Goal: Information Seeking & Learning: Learn about a topic

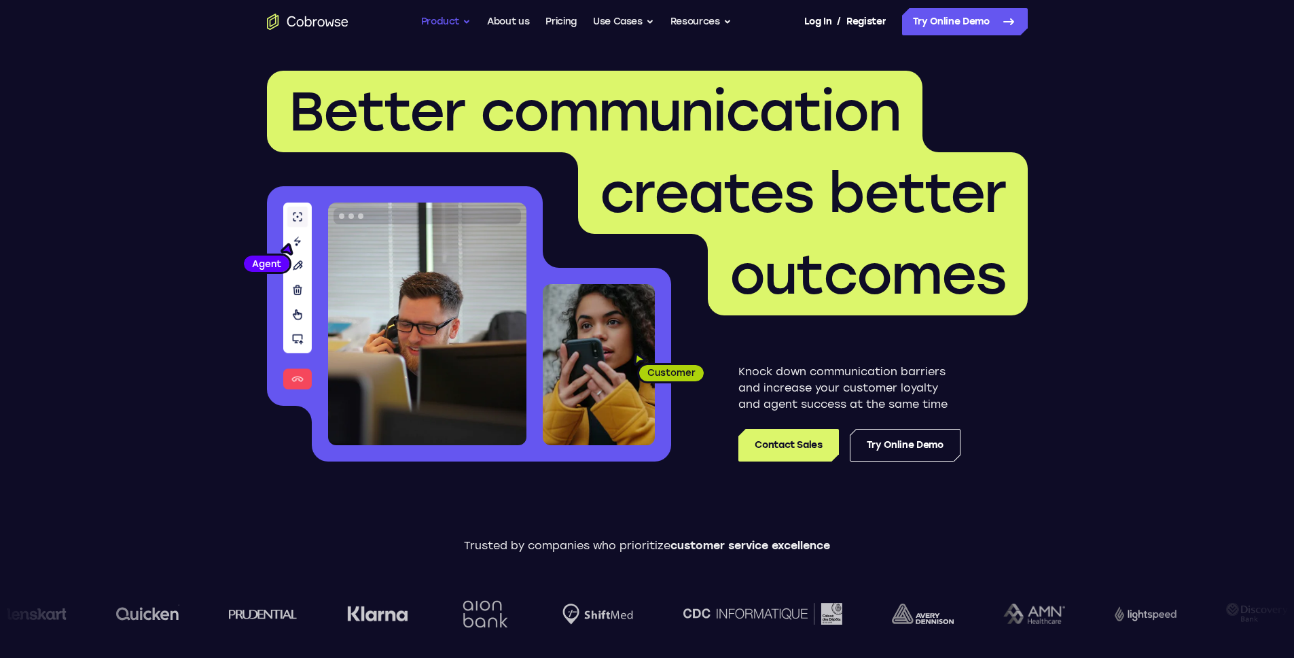
click at [448, 18] on button "Product" at bounding box center [446, 21] width 50 height 27
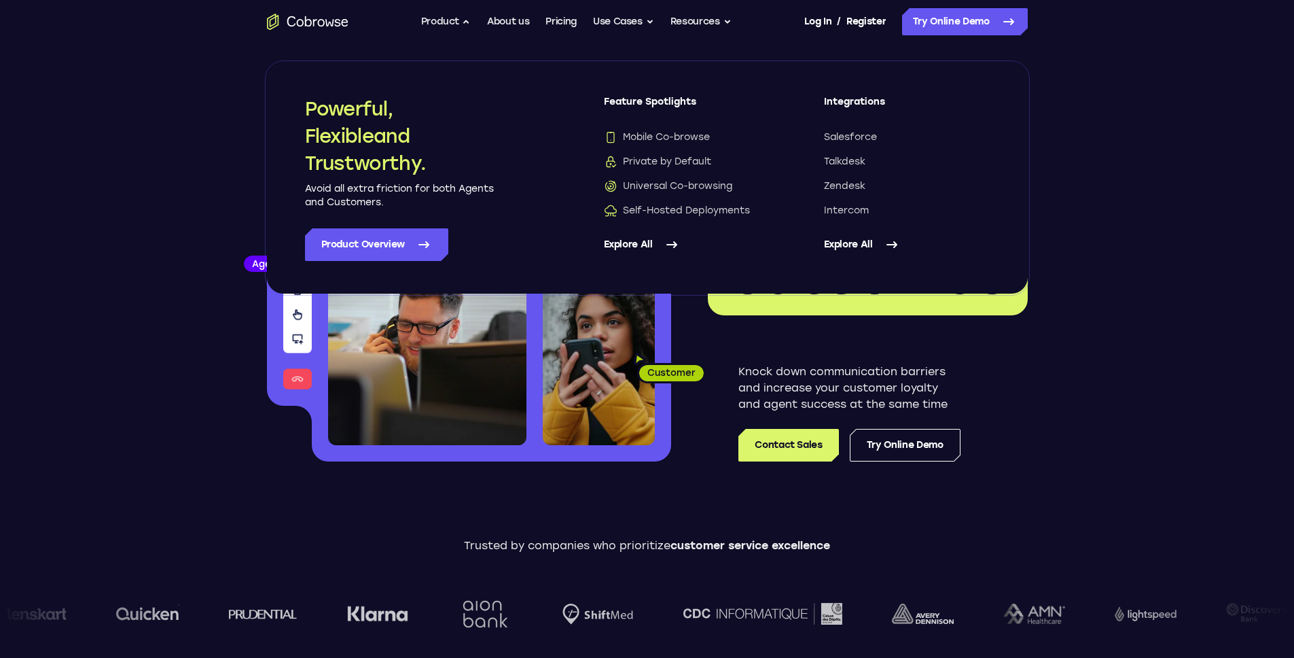
click at [652, 243] on link "Explore All" at bounding box center [687, 244] width 166 height 33
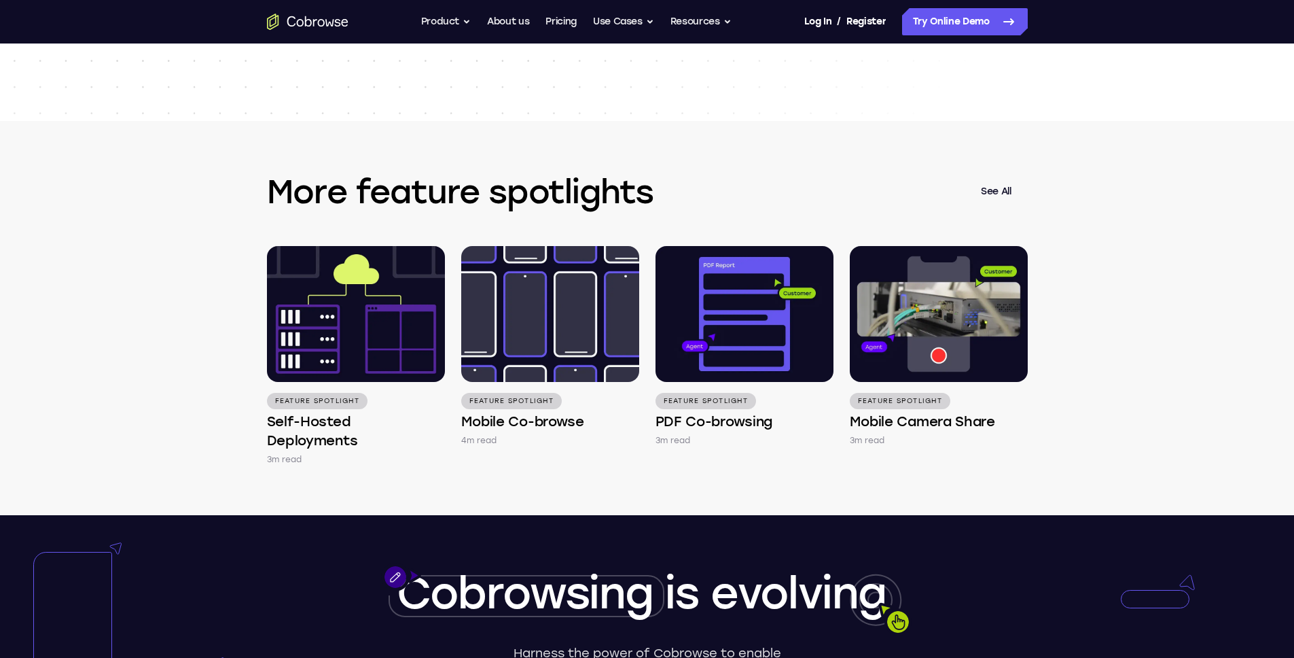
scroll to position [2157, 0]
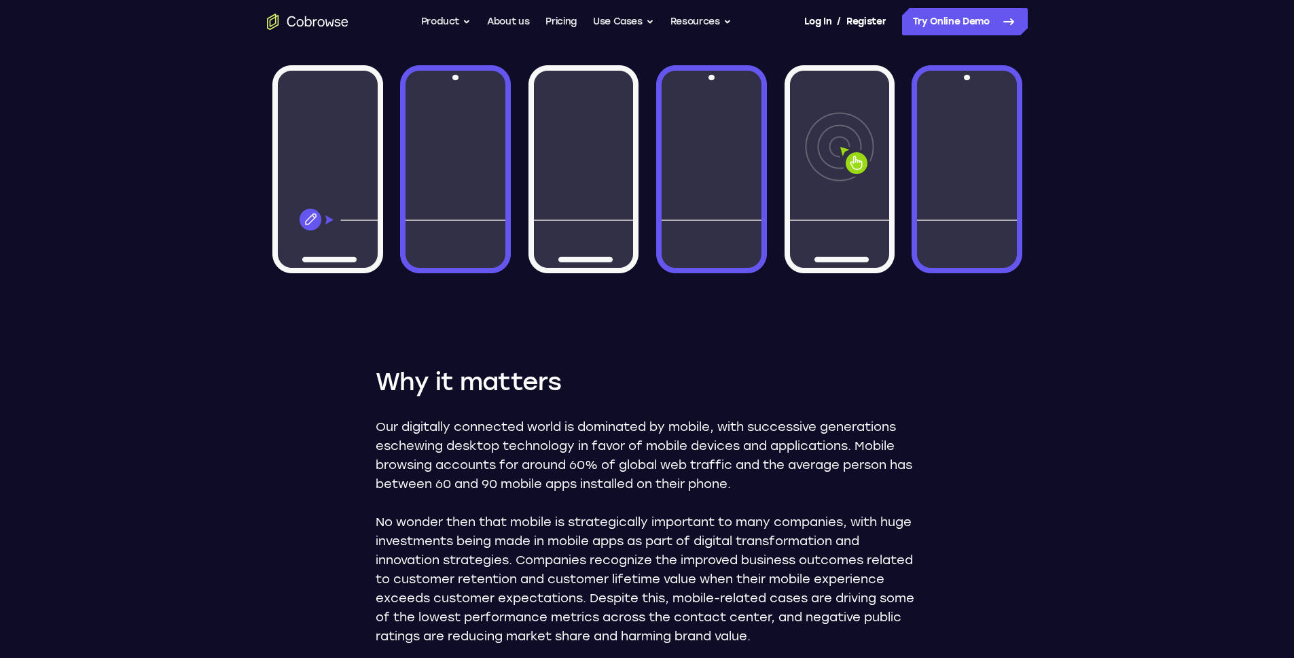
scroll to position [497, 0]
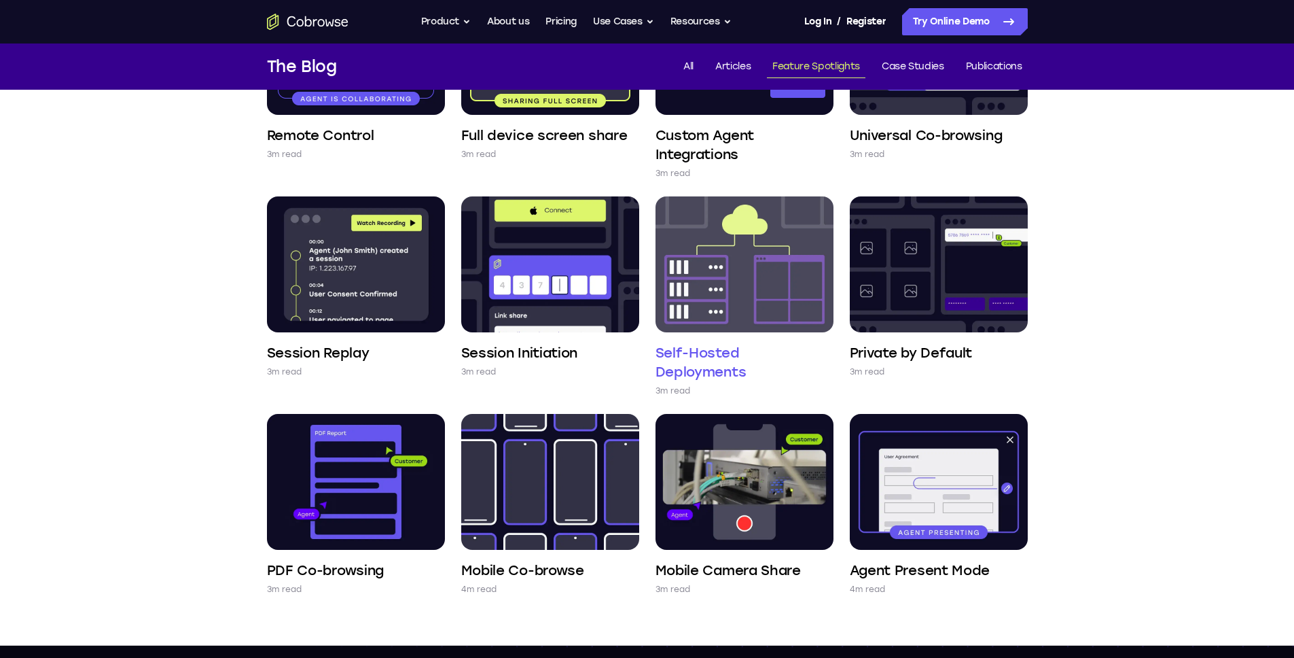
scroll to position [474, 0]
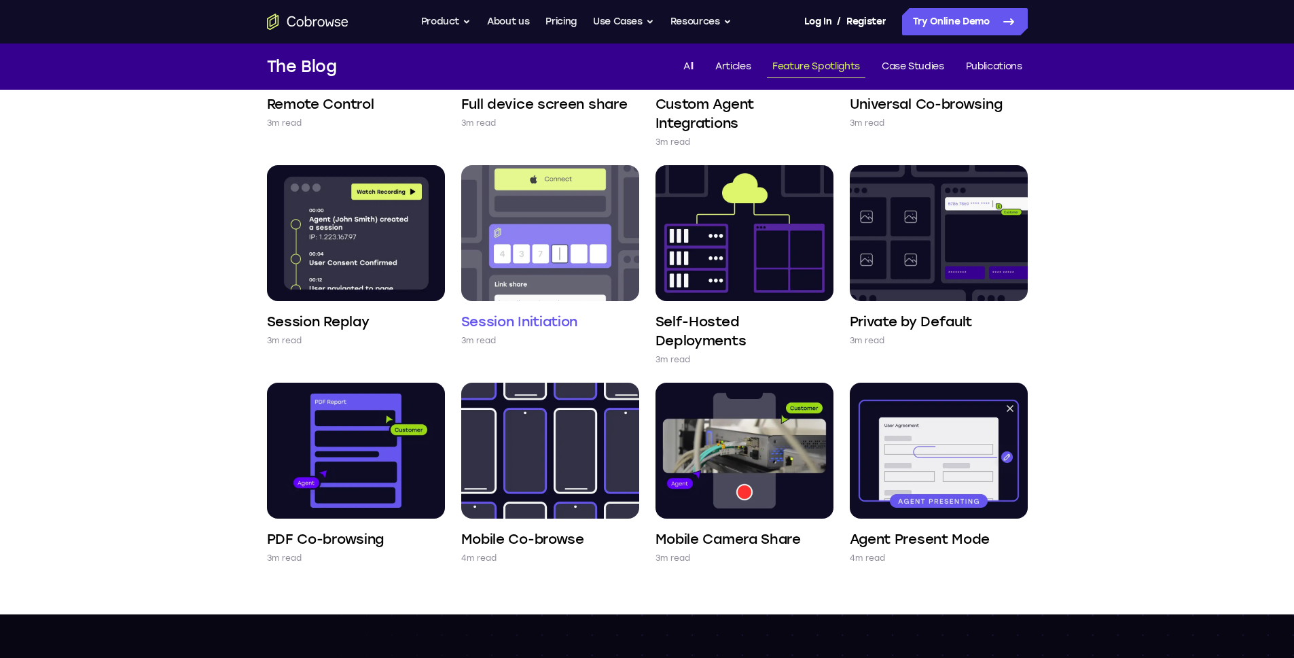
click at [527, 327] on h4 "Session Initiation" at bounding box center [519, 321] width 117 height 19
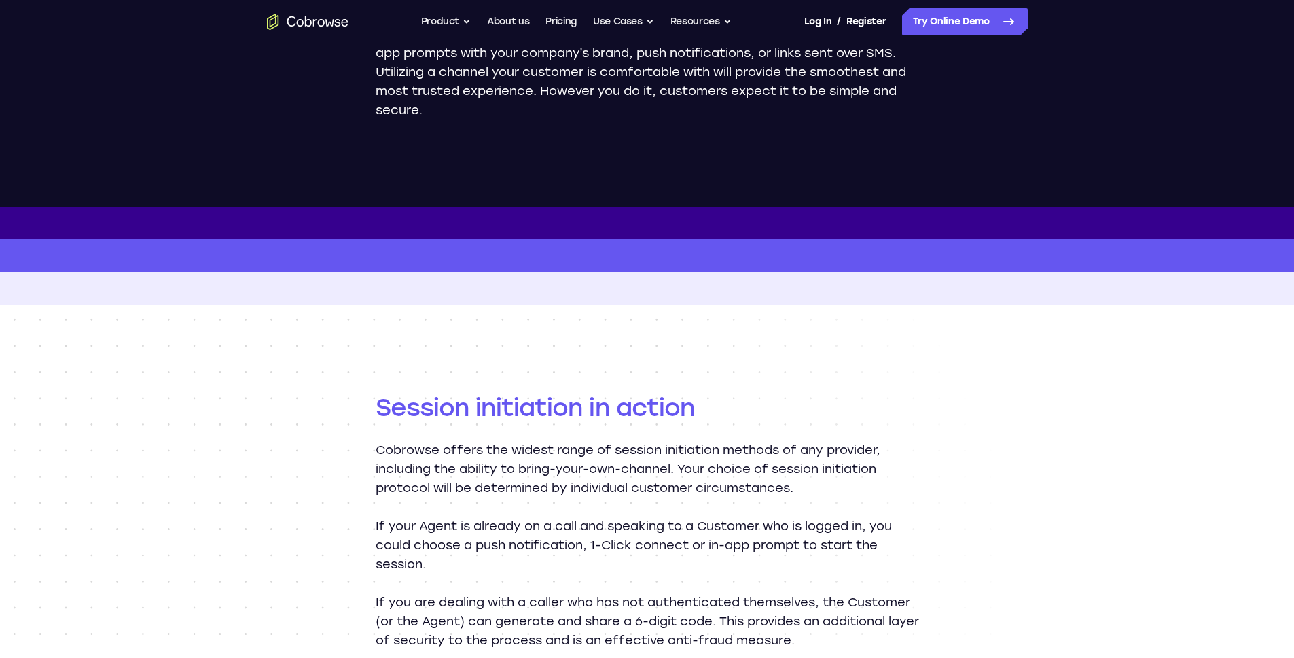
scroll to position [946, 0]
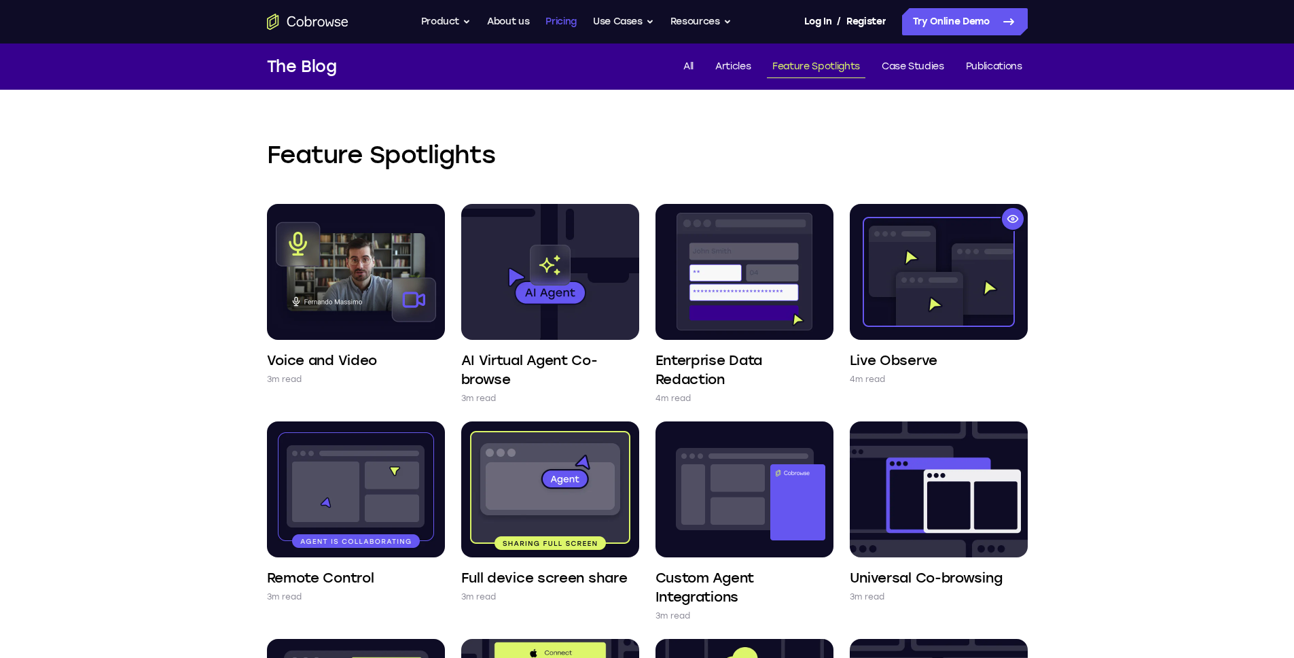
click at [562, 21] on link "Pricing" at bounding box center [561, 21] width 31 height 27
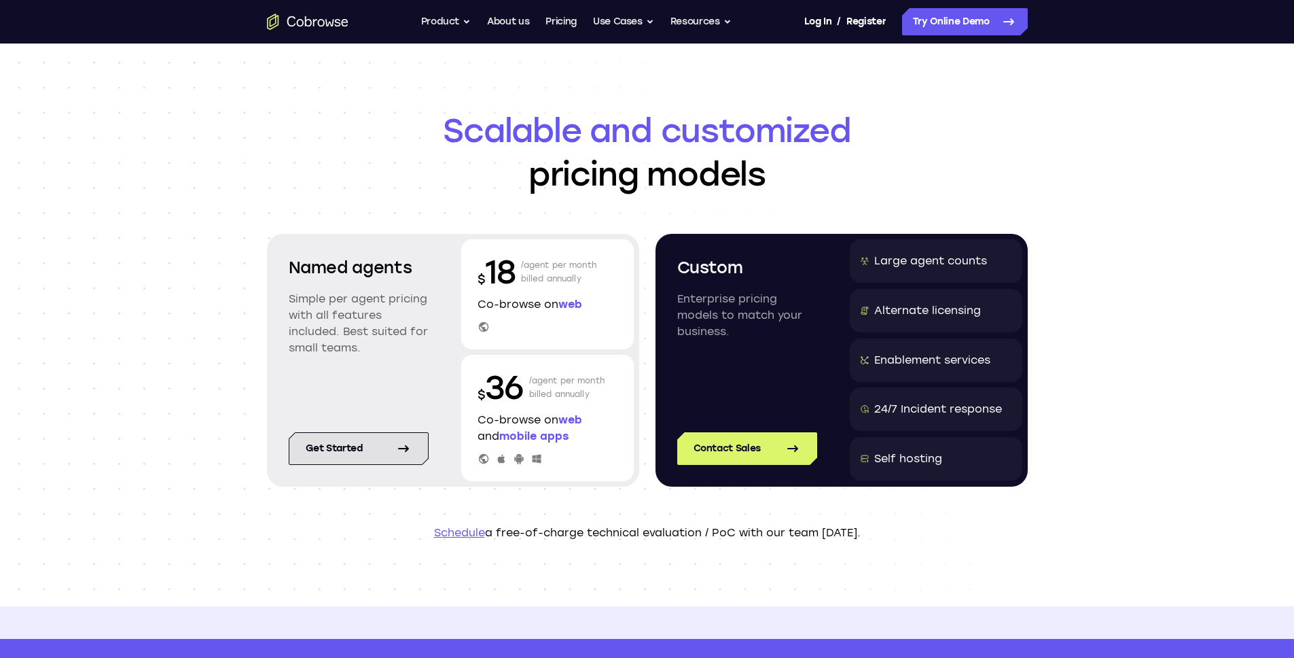
click at [367, 453] on link "Get started" at bounding box center [359, 448] width 140 height 33
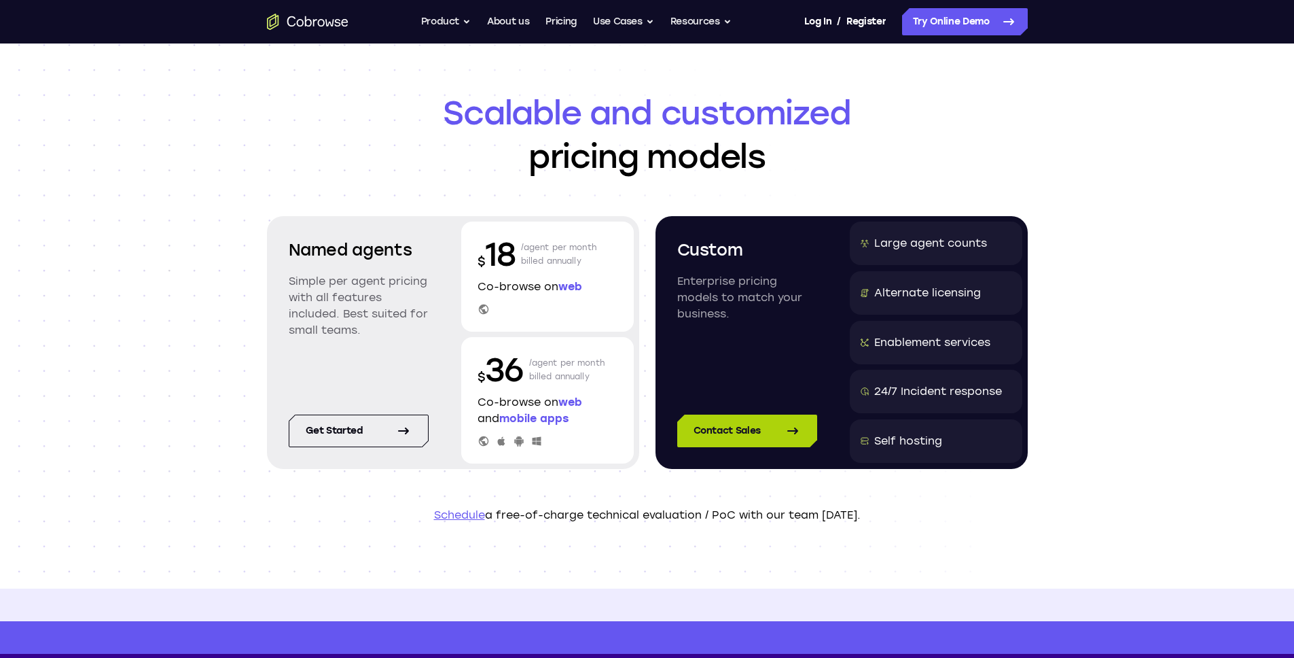
scroll to position [26, 0]
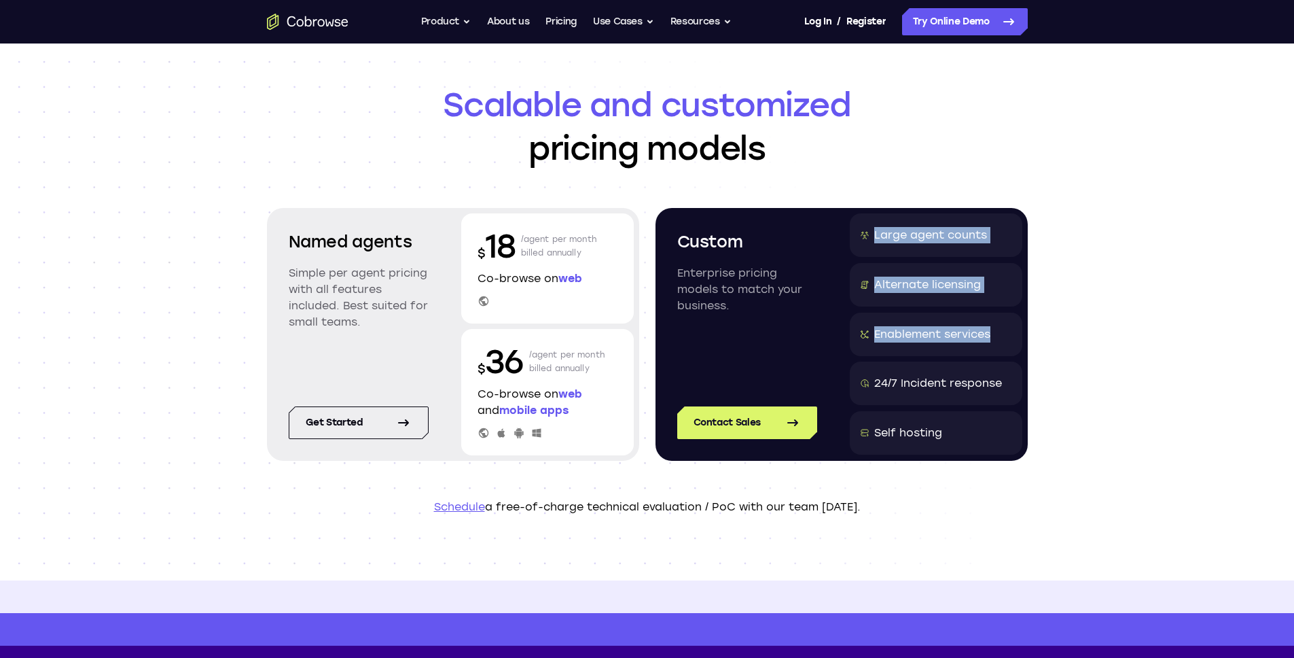
drag, startPoint x: 1014, startPoint y: 331, endPoint x: 852, endPoint y: 255, distance: 178.4
click at [852, 255] on div "Large agent counts Alternate licensing Enablement services 24/7 Incident respon…" at bounding box center [936, 334] width 173 height 242
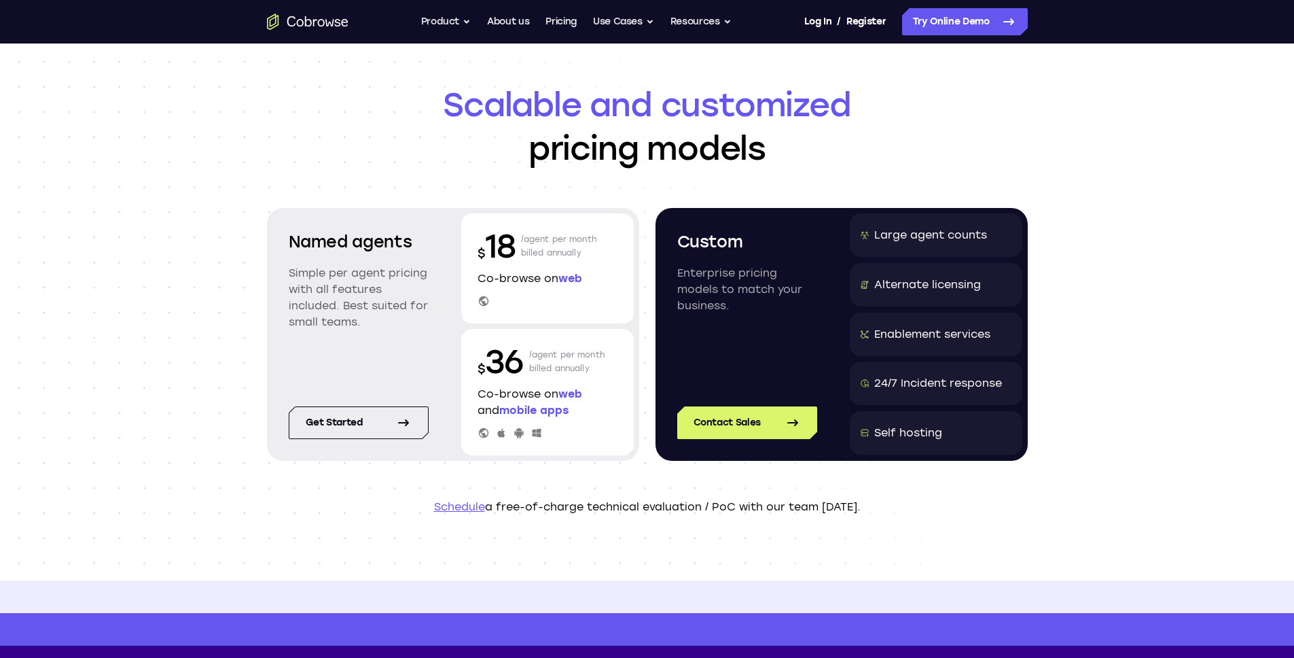
click at [1155, 414] on div "Scalable and customized pricing models Named agents Simple per agent pricing wi…" at bounding box center [647, 299] width 1294 height 563
click at [814, 405] on div "Contact Sales" at bounding box center [747, 422] width 173 height 65
click at [807, 428] on link "Contact Sales" at bounding box center [747, 422] width 140 height 33
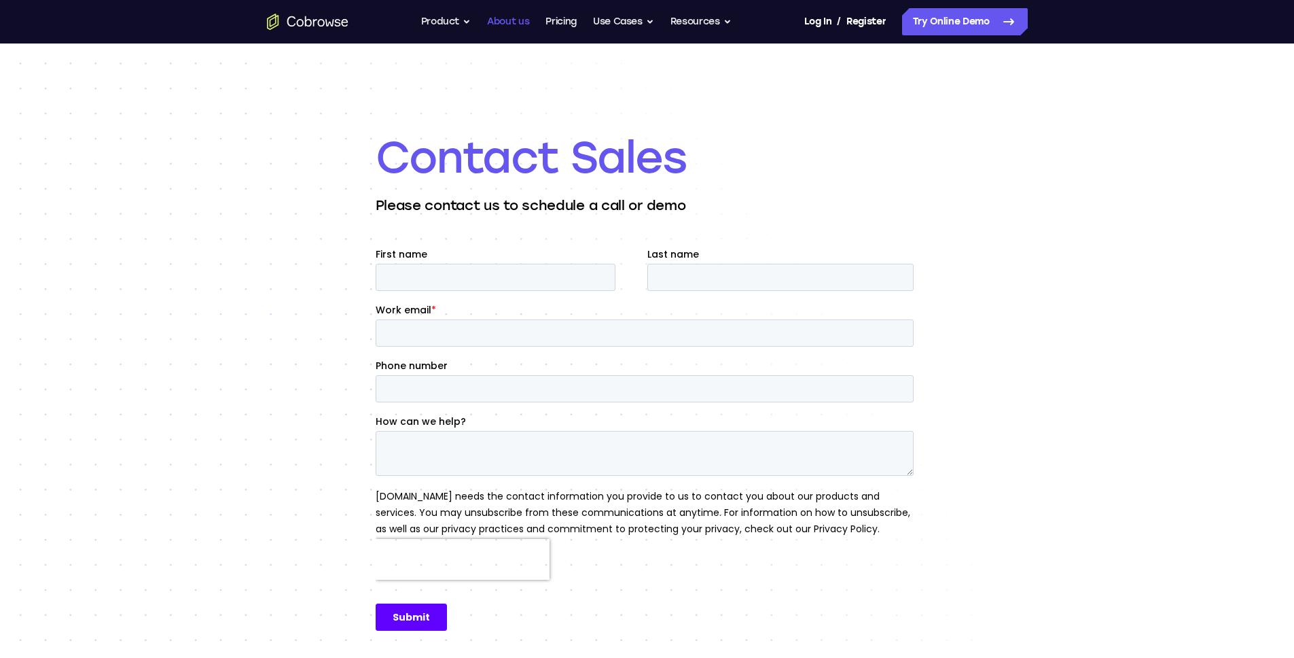
click at [512, 19] on link "About us" at bounding box center [508, 21] width 42 height 27
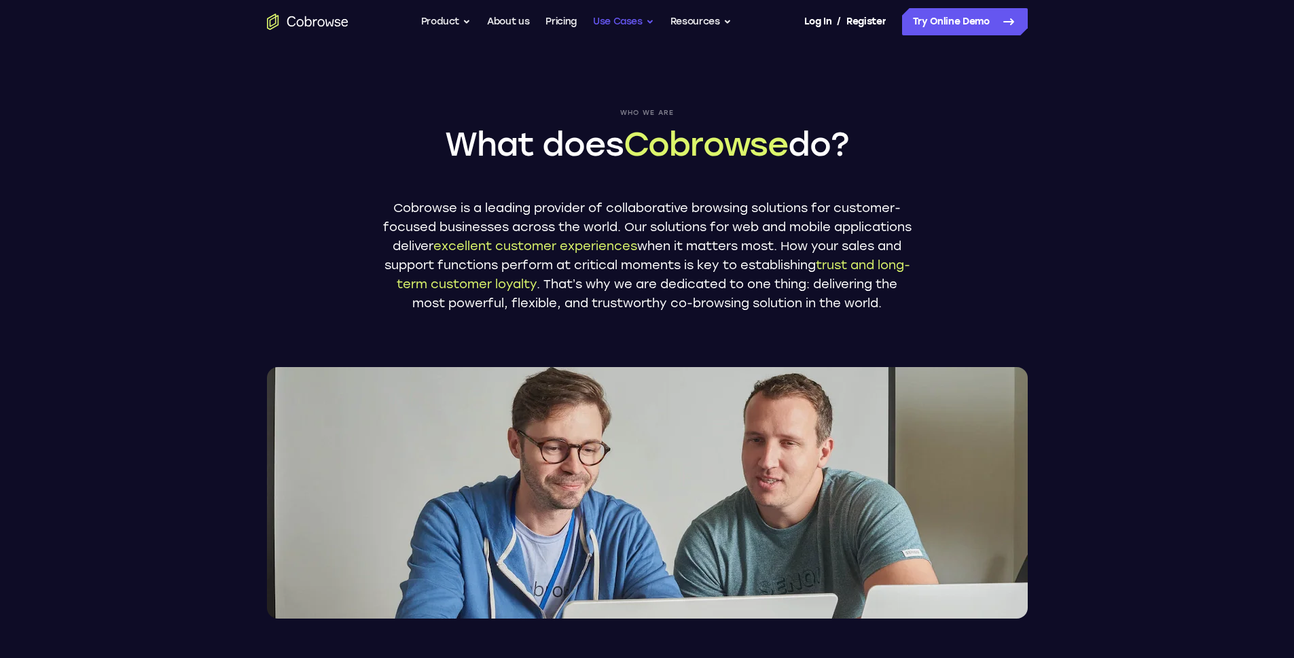
click at [632, 22] on button "Use Cases" at bounding box center [623, 21] width 61 height 27
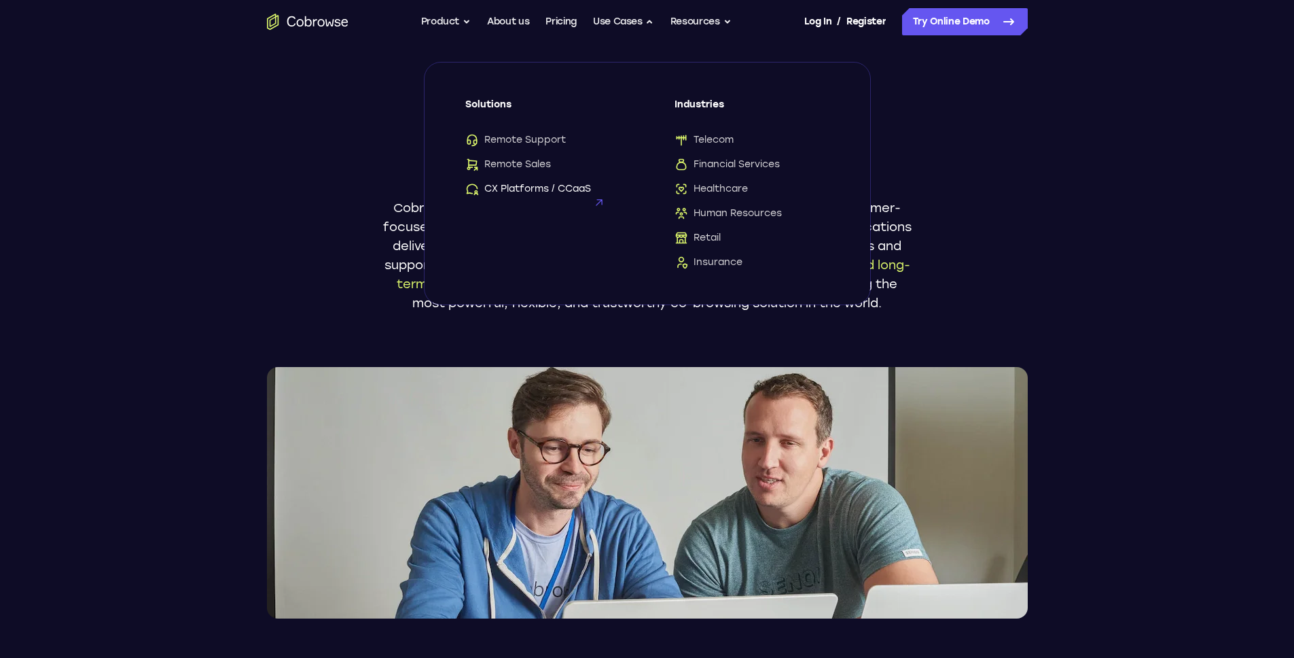
drag, startPoint x: 516, startPoint y: 185, endPoint x: 523, endPoint y: 184, distance: 7.5
drag, startPoint x: 713, startPoint y: 262, endPoint x: 712, endPoint y: 254, distance: 7.5
drag, startPoint x: 712, startPoint y: 137, endPoint x: 707, endPoint y: 122, distance: 15.7
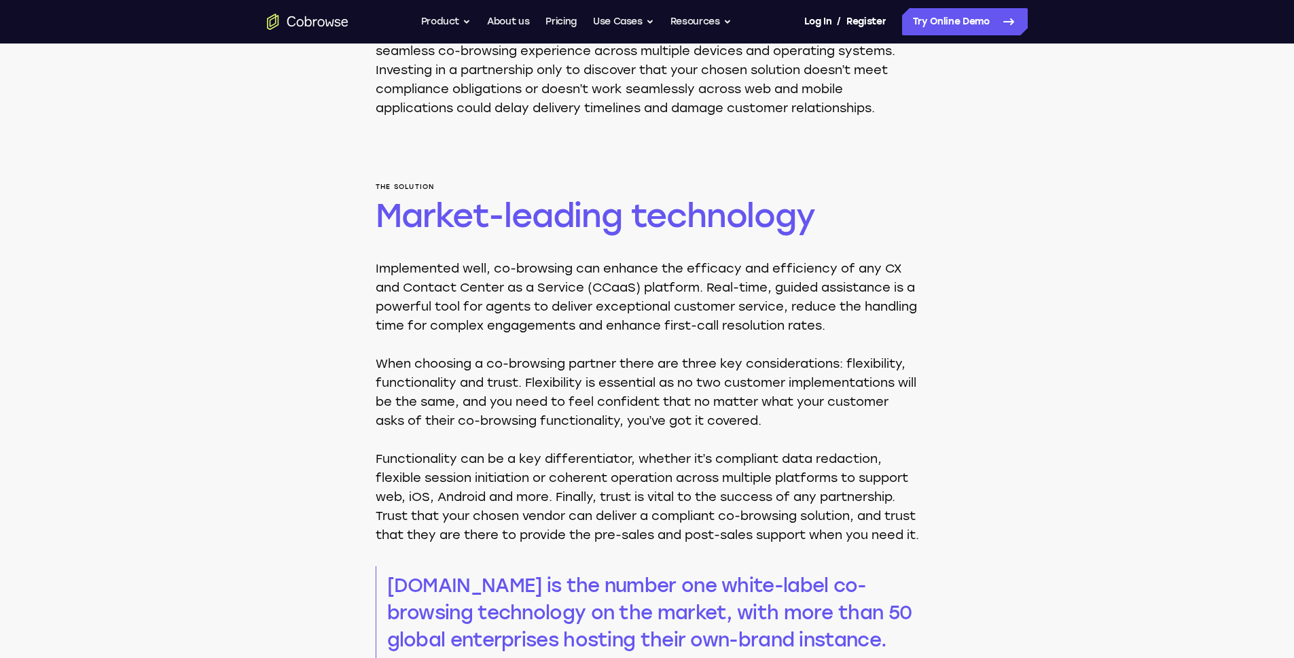
scroll to position [1885, 0]
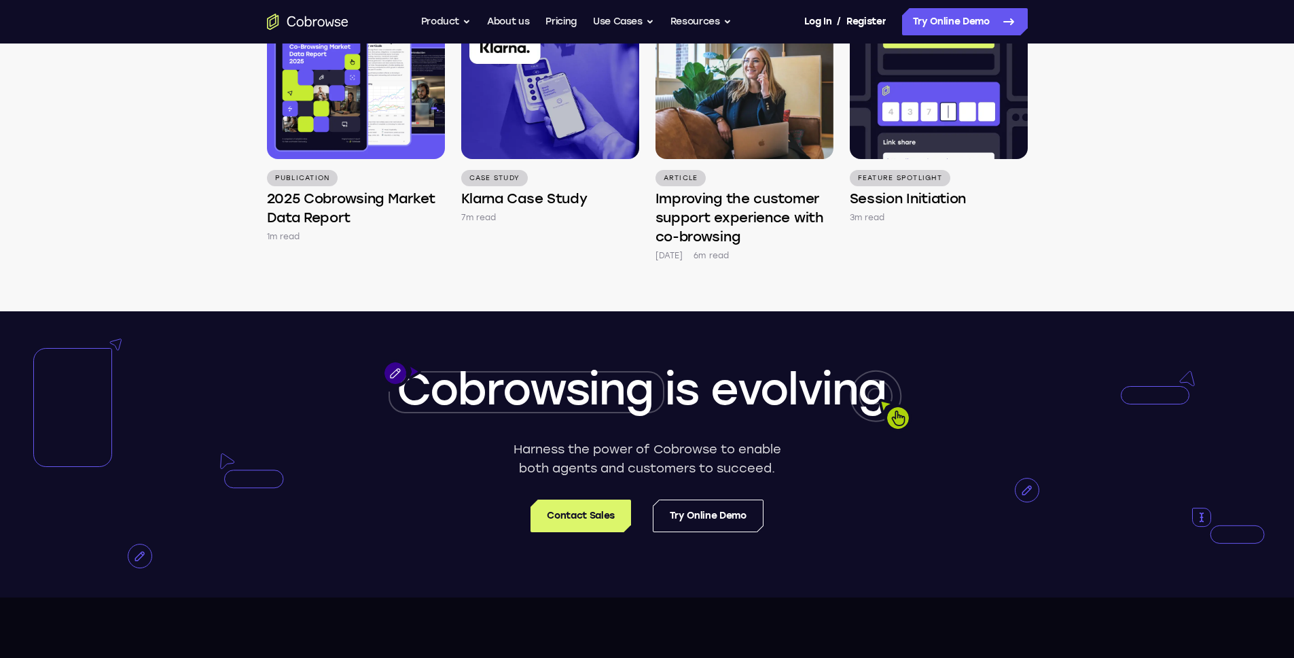
scroll to position [3140, 0]
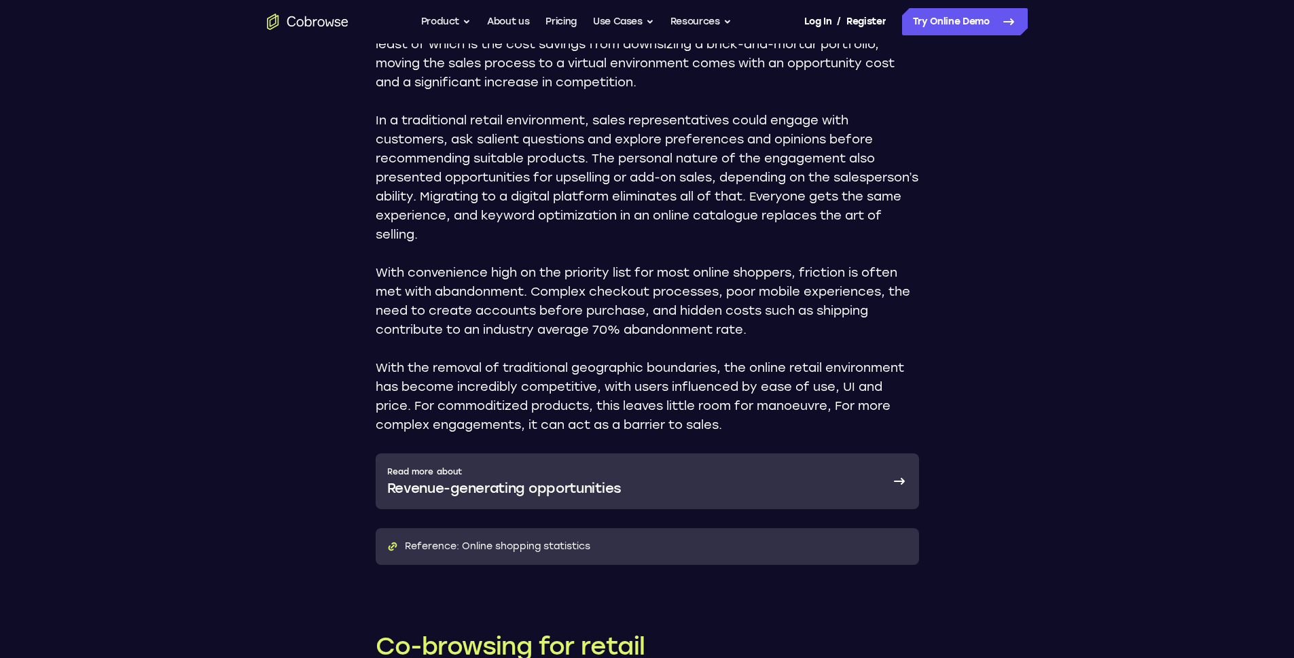
scroll to position [1572, 0]
